Goal: Navigation & Orientation: Find specific page/section

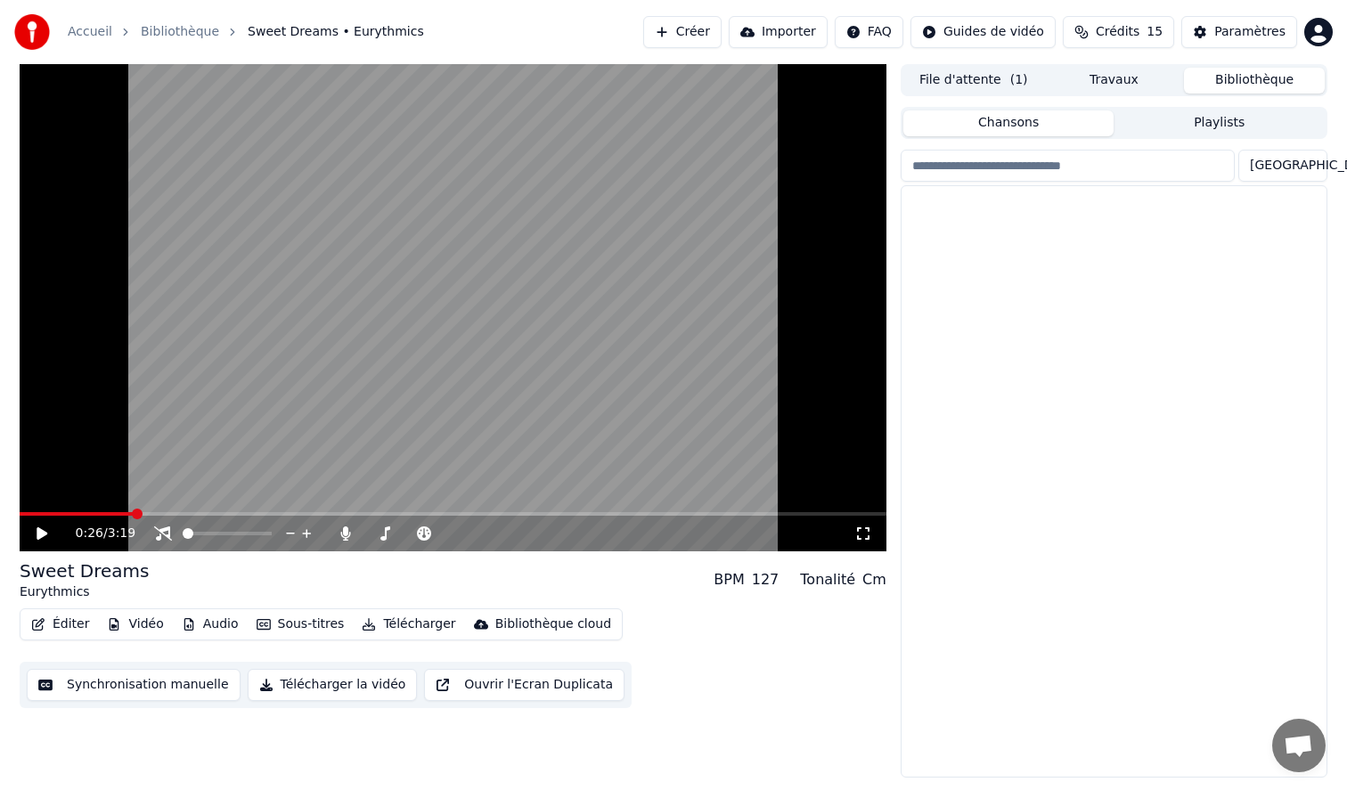
scroll to position [1070, 0]
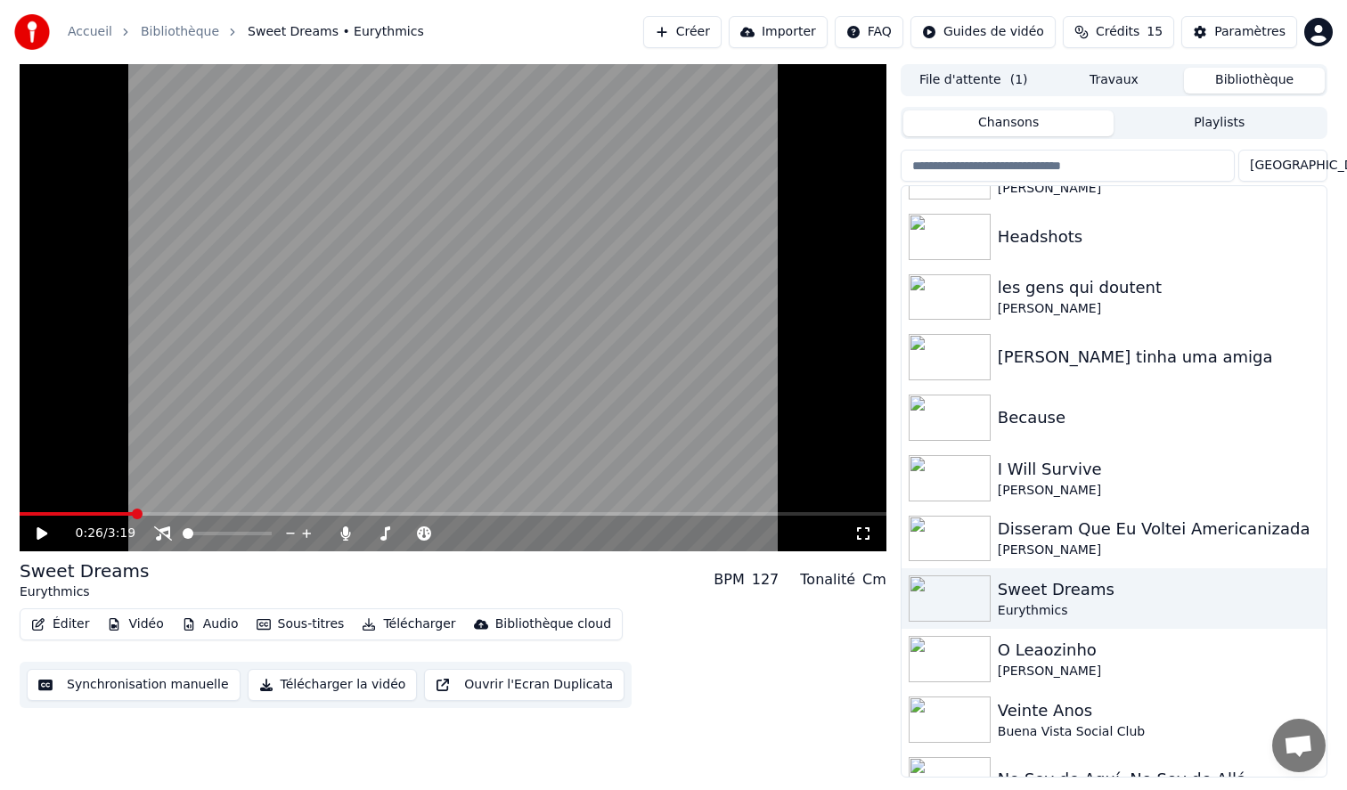
click at [654, 690] on div "Éditer Vidéo Audio Sous-titres Télécharger Bibliothèque cloud Synchronisation m…" at bounding box center [453, 659] width 867 height 100
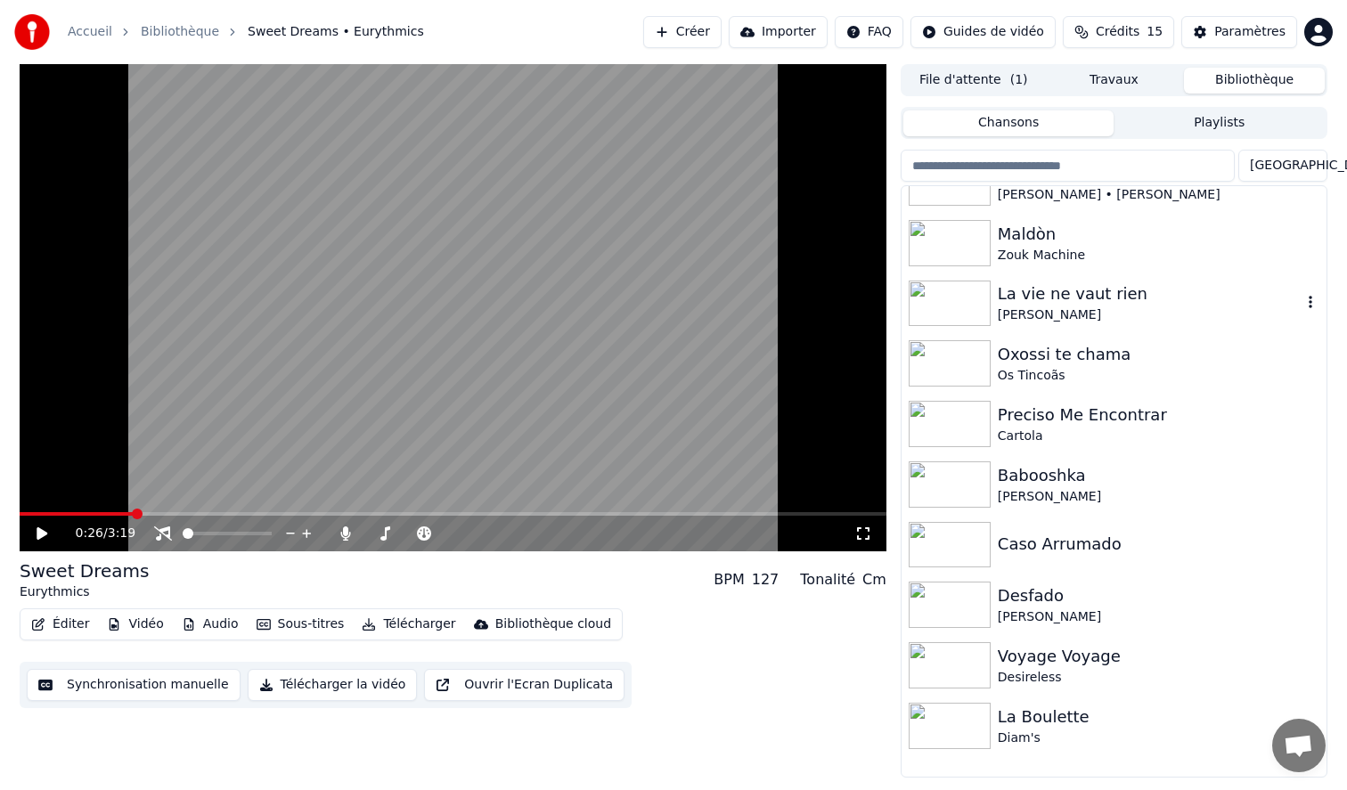
scroll to position [0, 0]
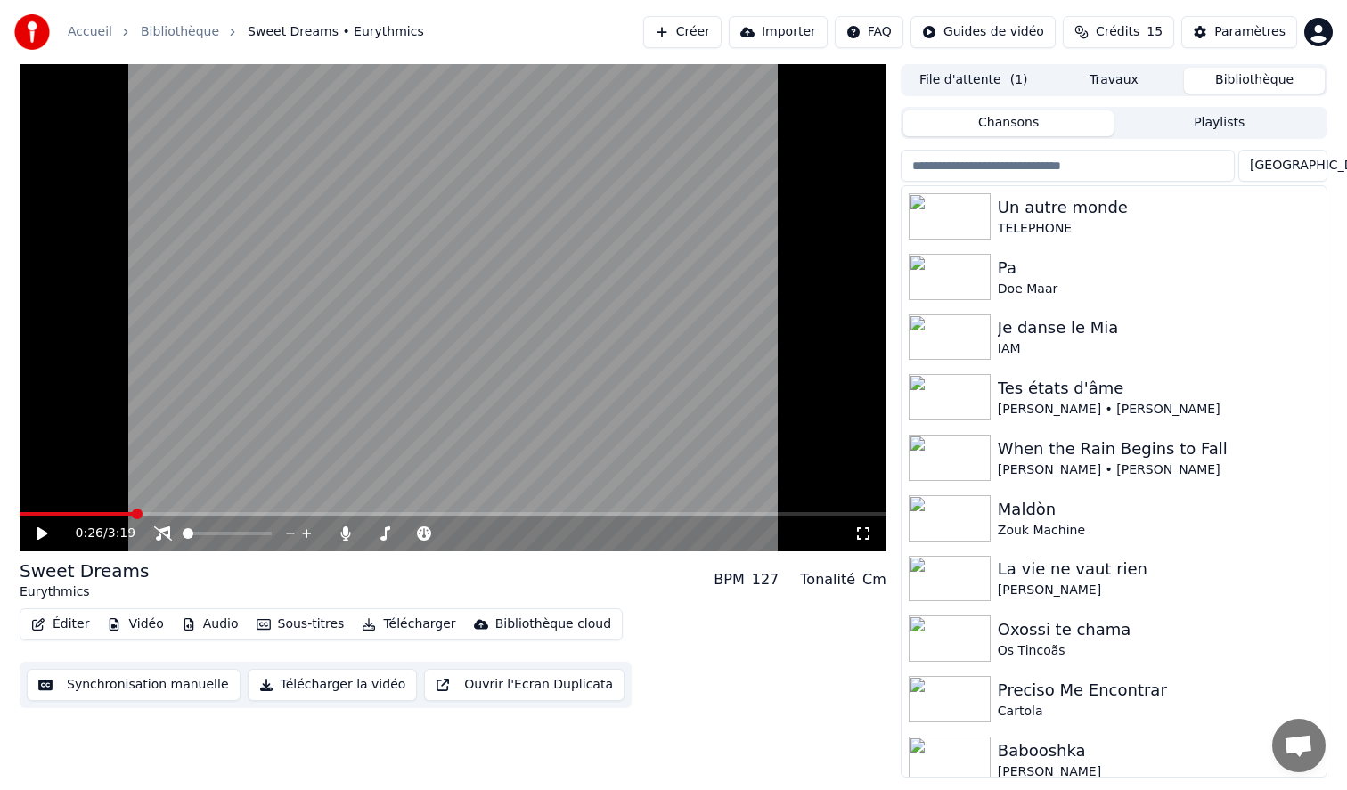
click at [1223, 86] on button "Bibliothèque" at bounding box center [1254, 81] width 141 height 26
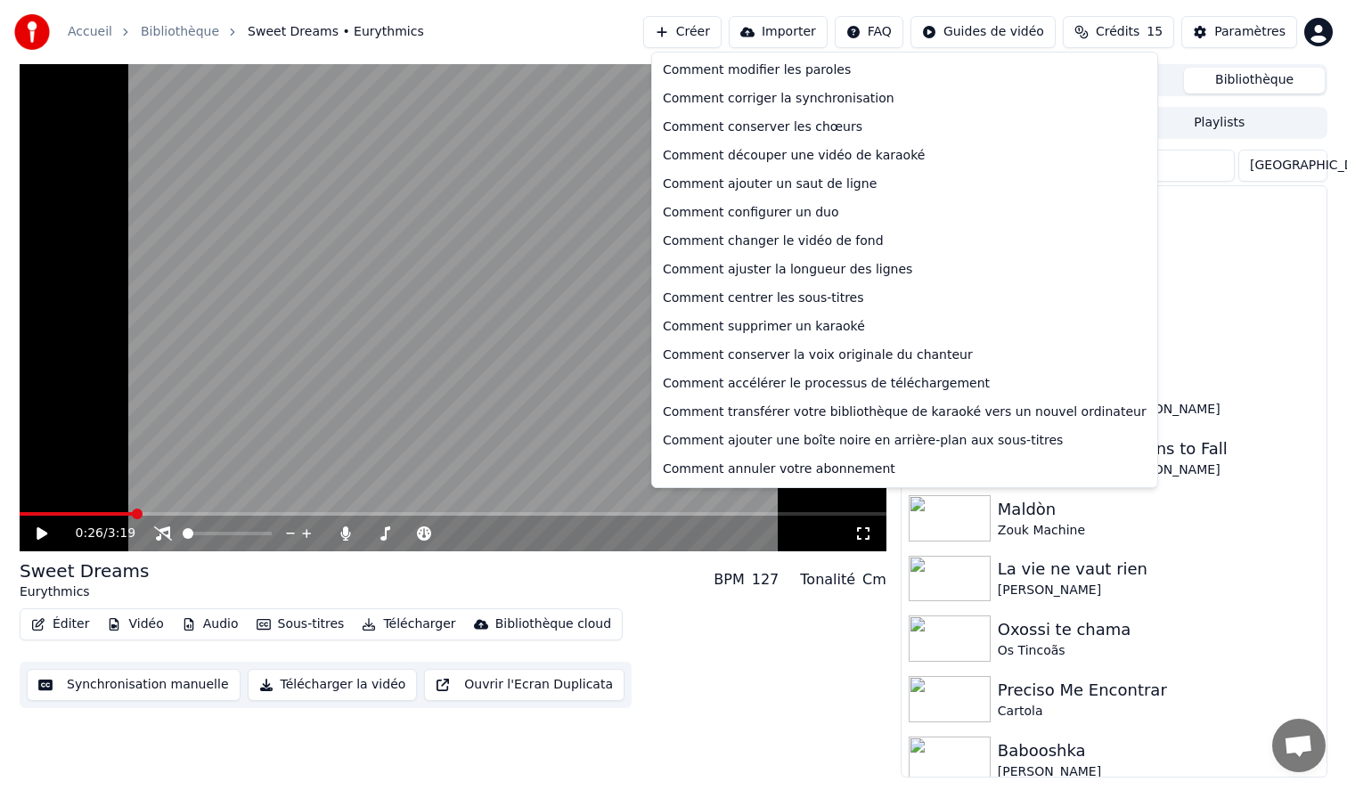
click at [893, 41] on html "Accueil Bibliothèque Sweet Dreams • Eurythmics Créer Importer FAQ Guides de vid…" at bounding box center [673, 395] width 1347 height 790
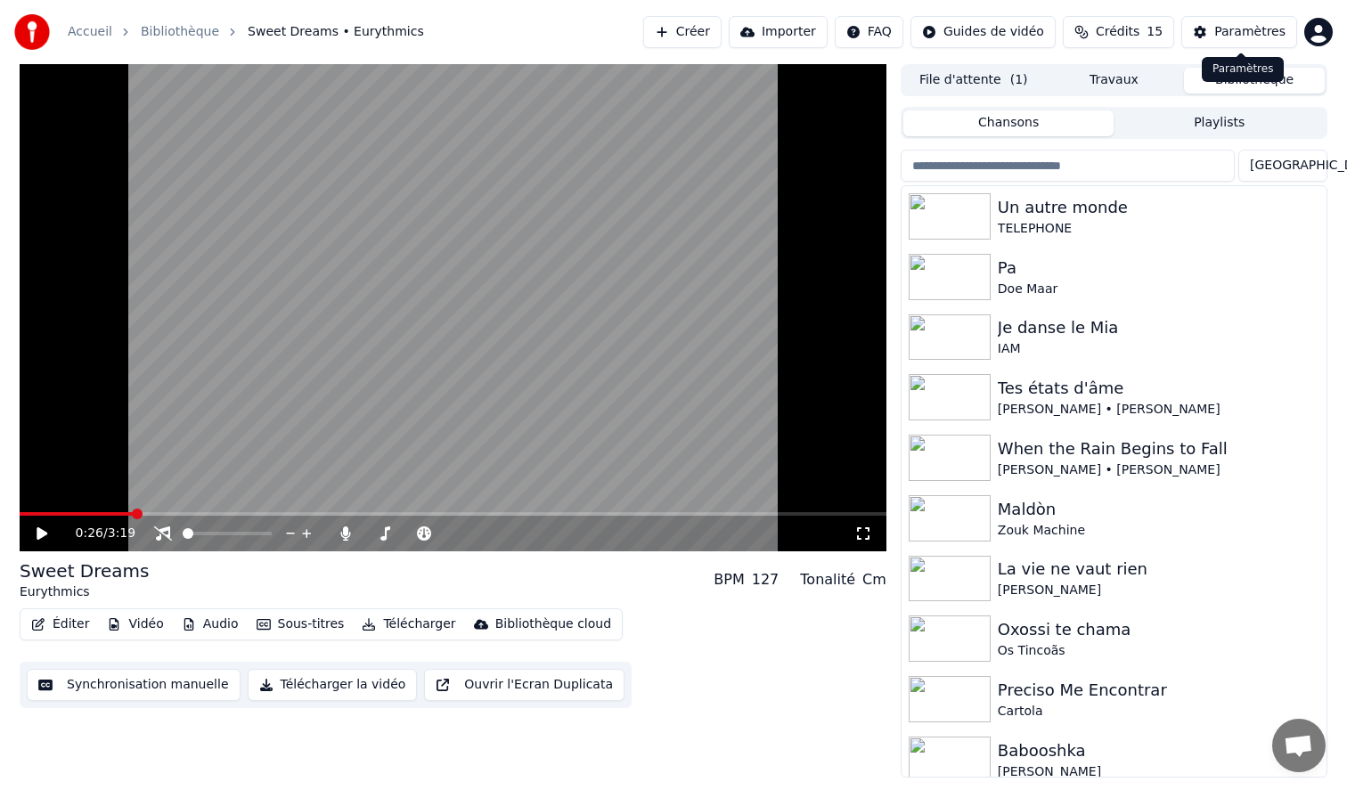
click at [1228, 37] on div "Paramètres" at bounding box center [1249, 32] width 71 height 18
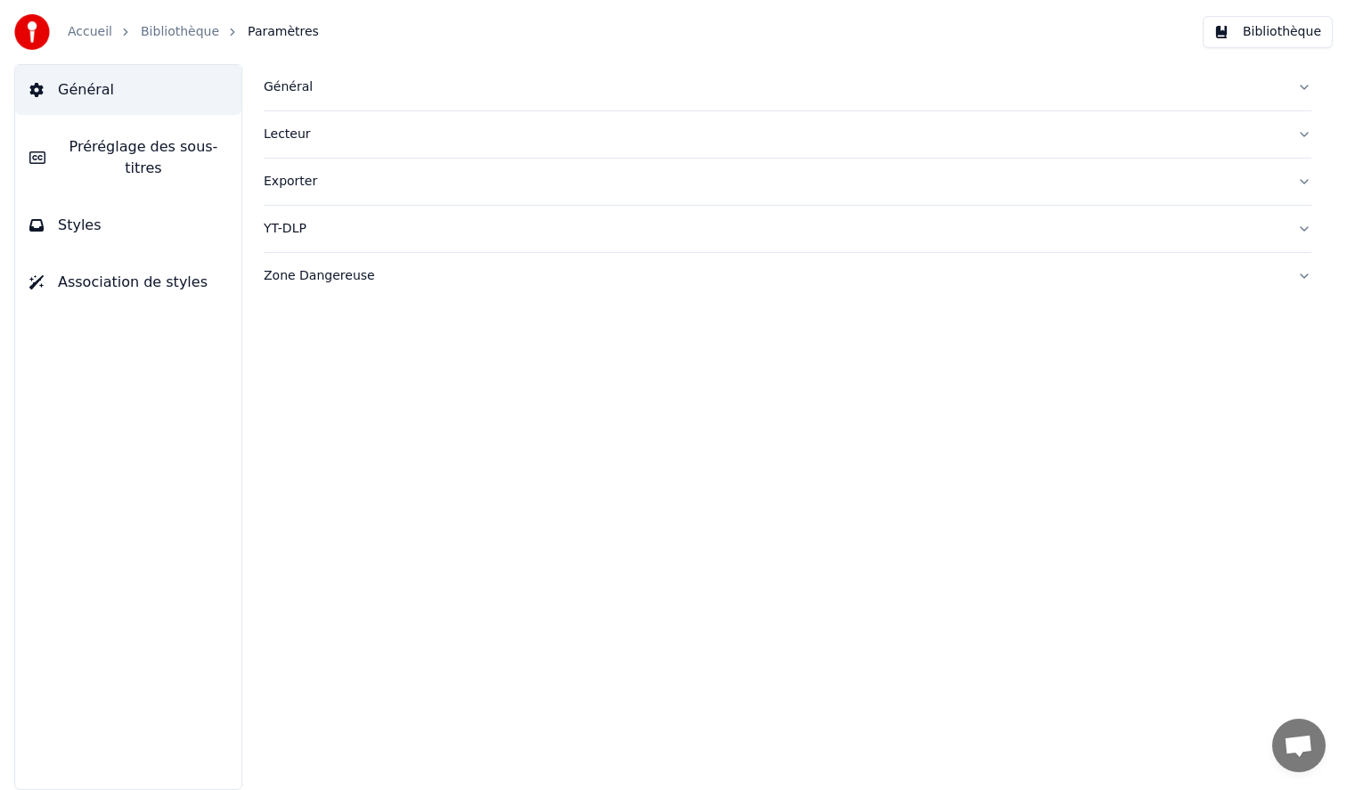
click at [1262, 36] on button "Bibliothèque" at bounding box center [1268, 32] width 130 height 32
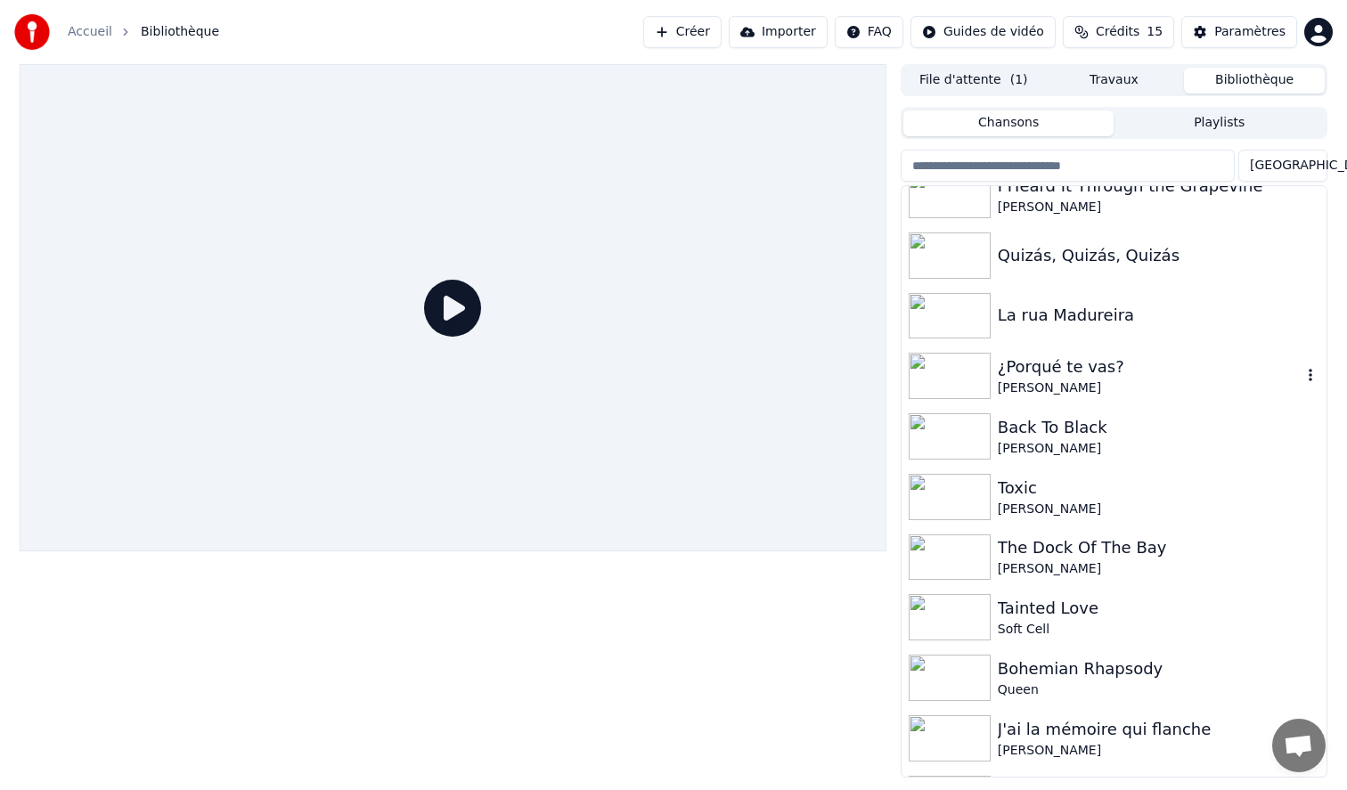
scroll to position [2860, 0]
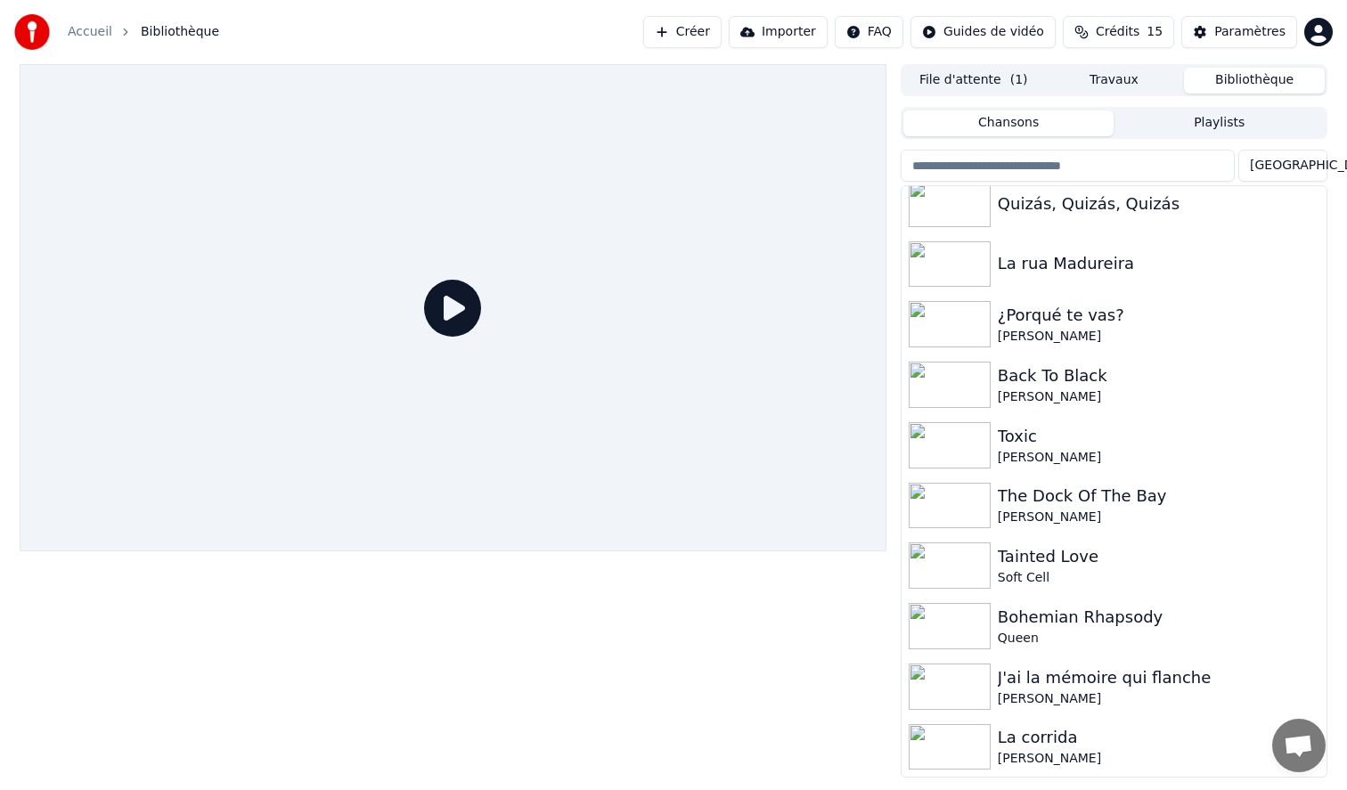
click at [438, 597] on div at bounding box center [453, 421] width 867 height 714
